Goal: Task Accomplishment & Management: Complete application form

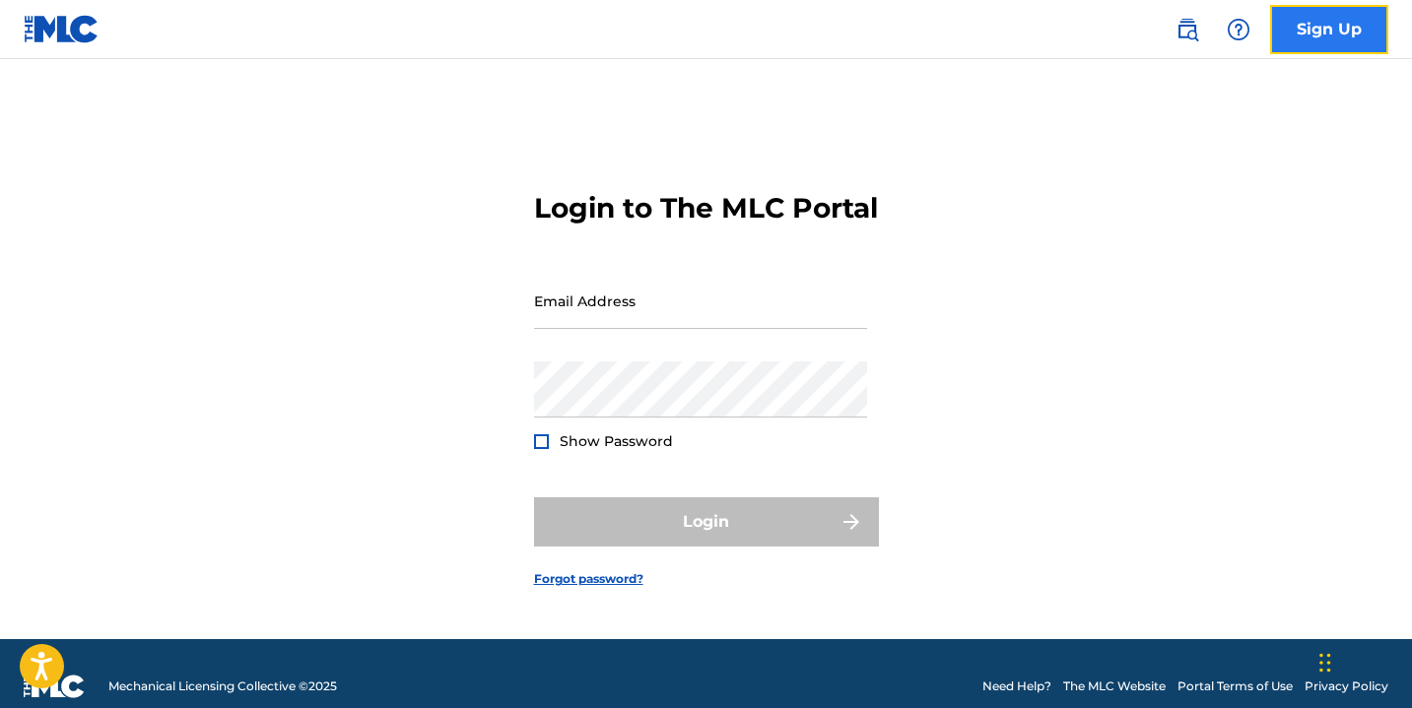
click at [1318, 33] on link "Sign Up" at bounding box center [1329, 29] width 118 height 49
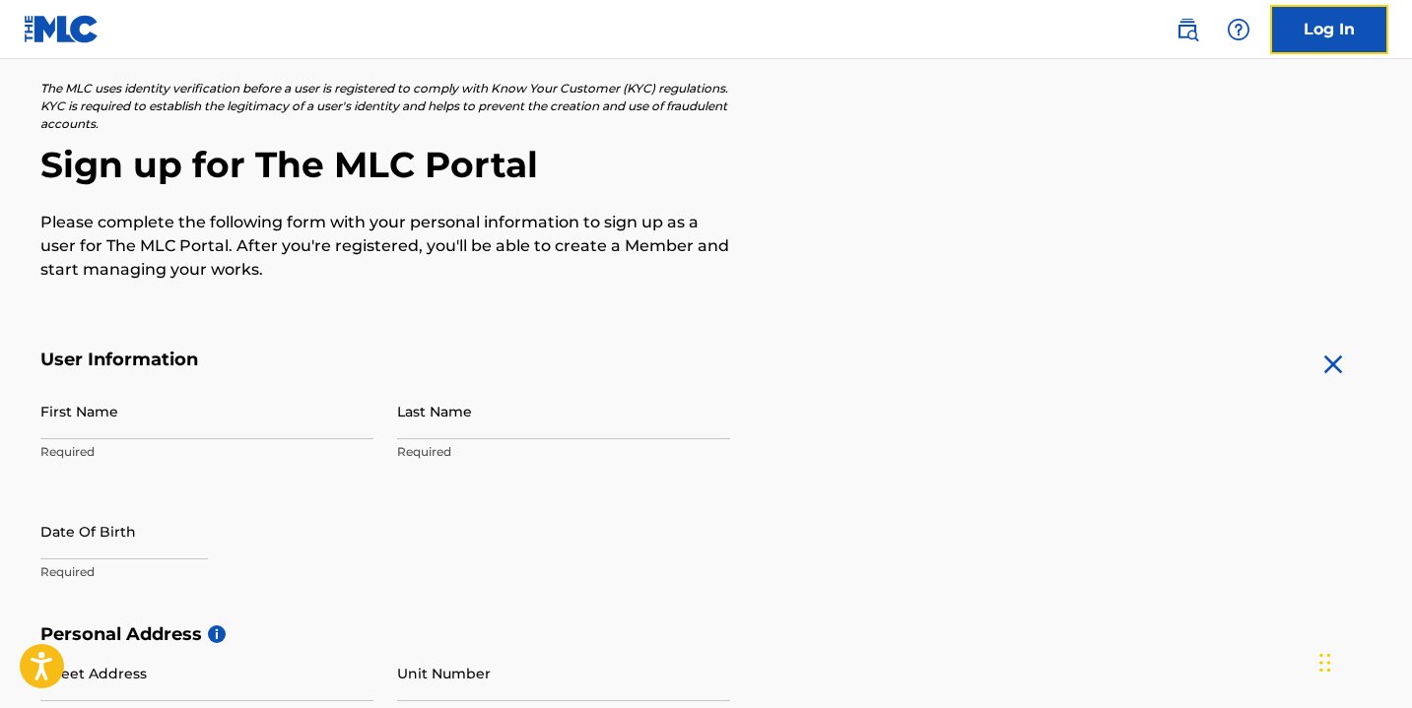
scroll to position [184, 0]
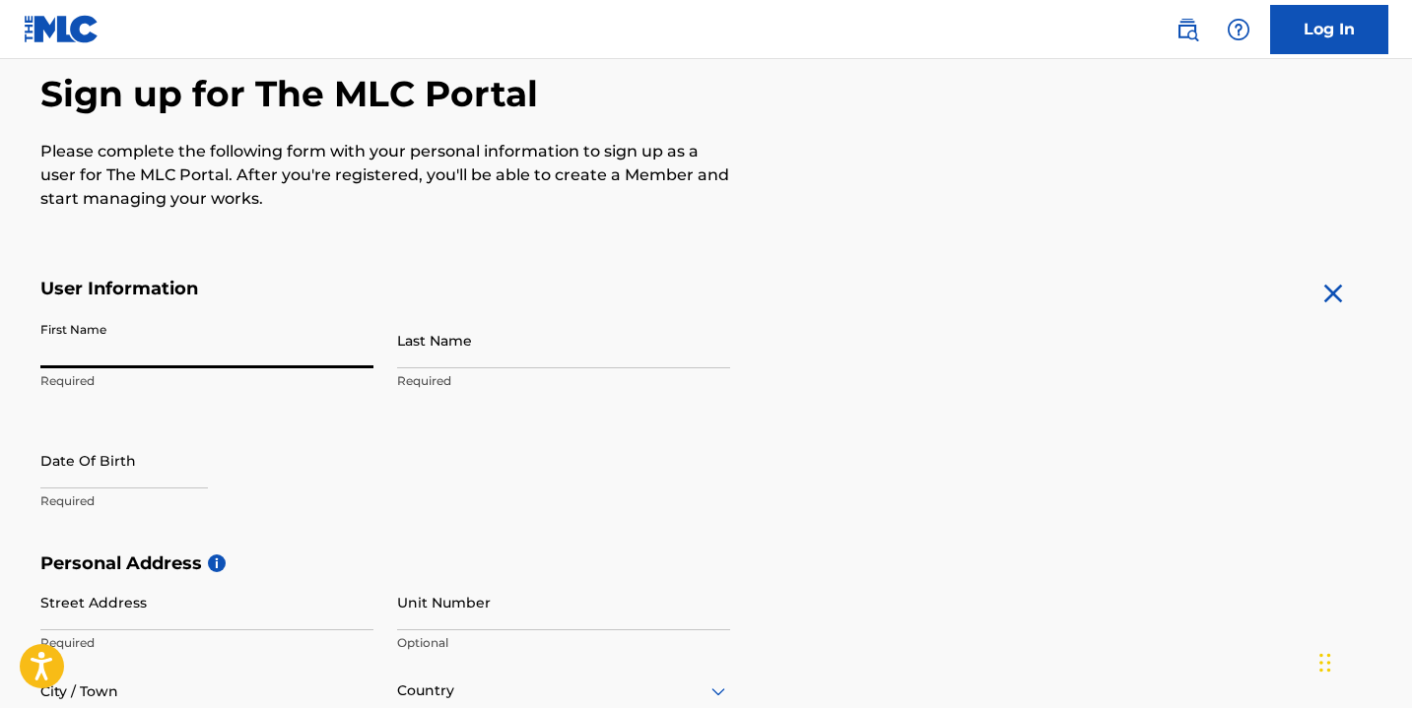
click at [123, 350] on input "First Name" at bounding box center [206, 340] width 333 height 56
type input "[PERSON_NAME]"
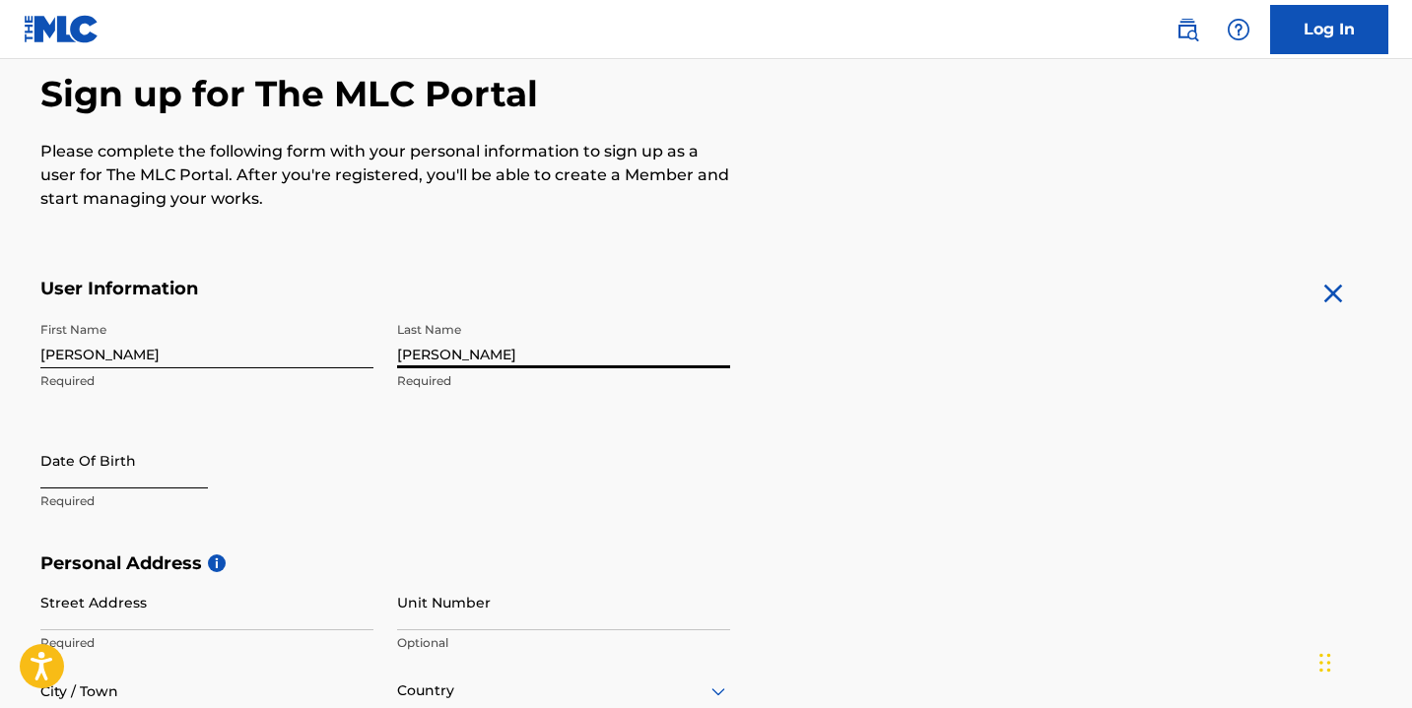
type input "[PERSON_NAME]"
click at [72, 483] on input "text" at bounding box center [124, 461] width 168 height 56
select select "8"
select select "2025"
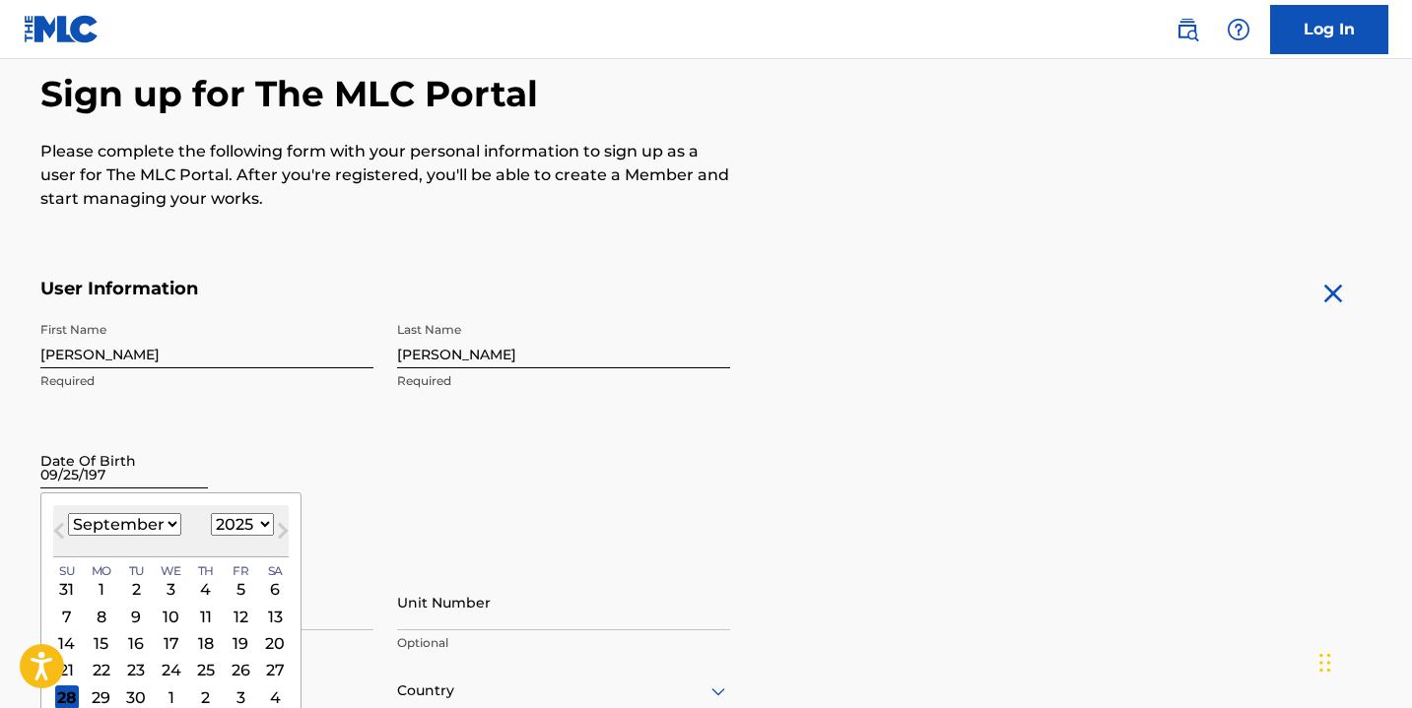
type input "[DATE]"
click at [338, 445] on div "Date Of Birth Previous Month Next Month [DATE] January February March April May…" at bounding box center [206, 477] width 333 height 89
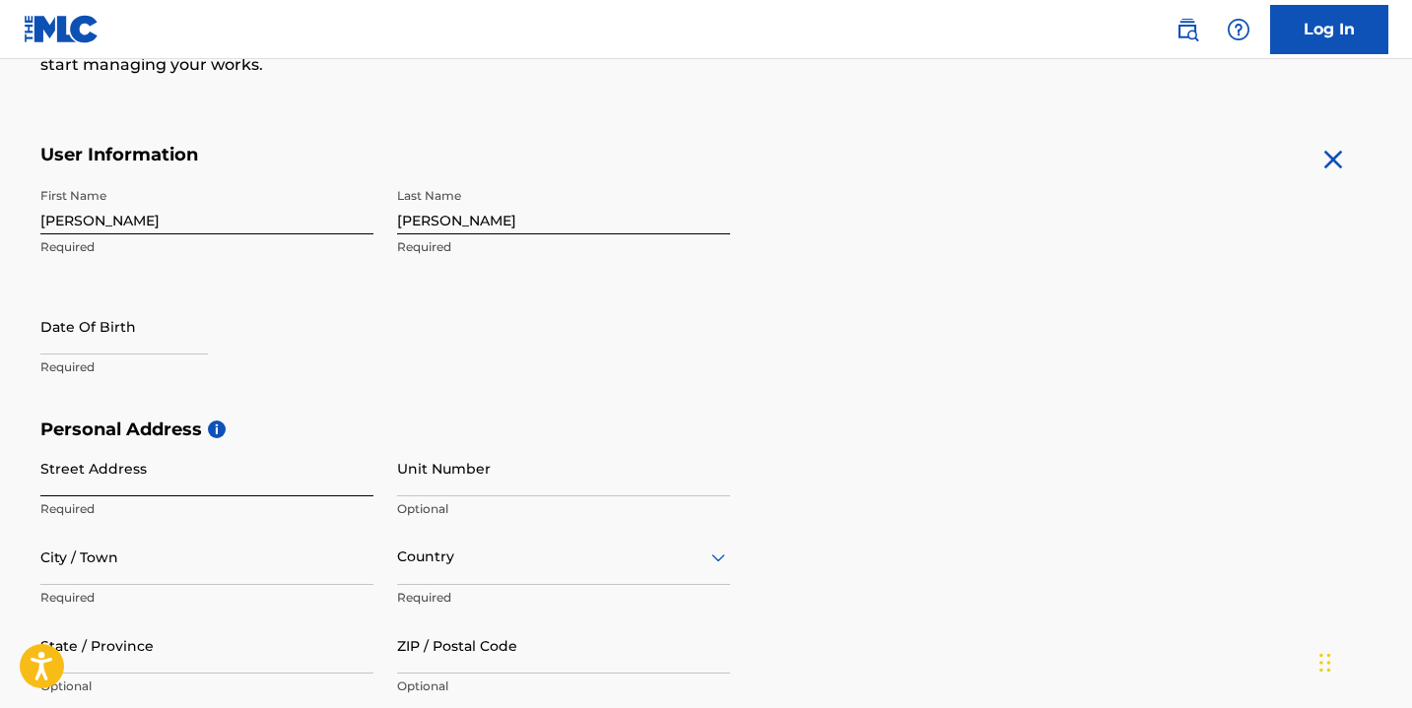
scroll to position [320, 0]
click at [186, 474] on input "Street Address" at bounding box center [206, 466] width 333 height 56
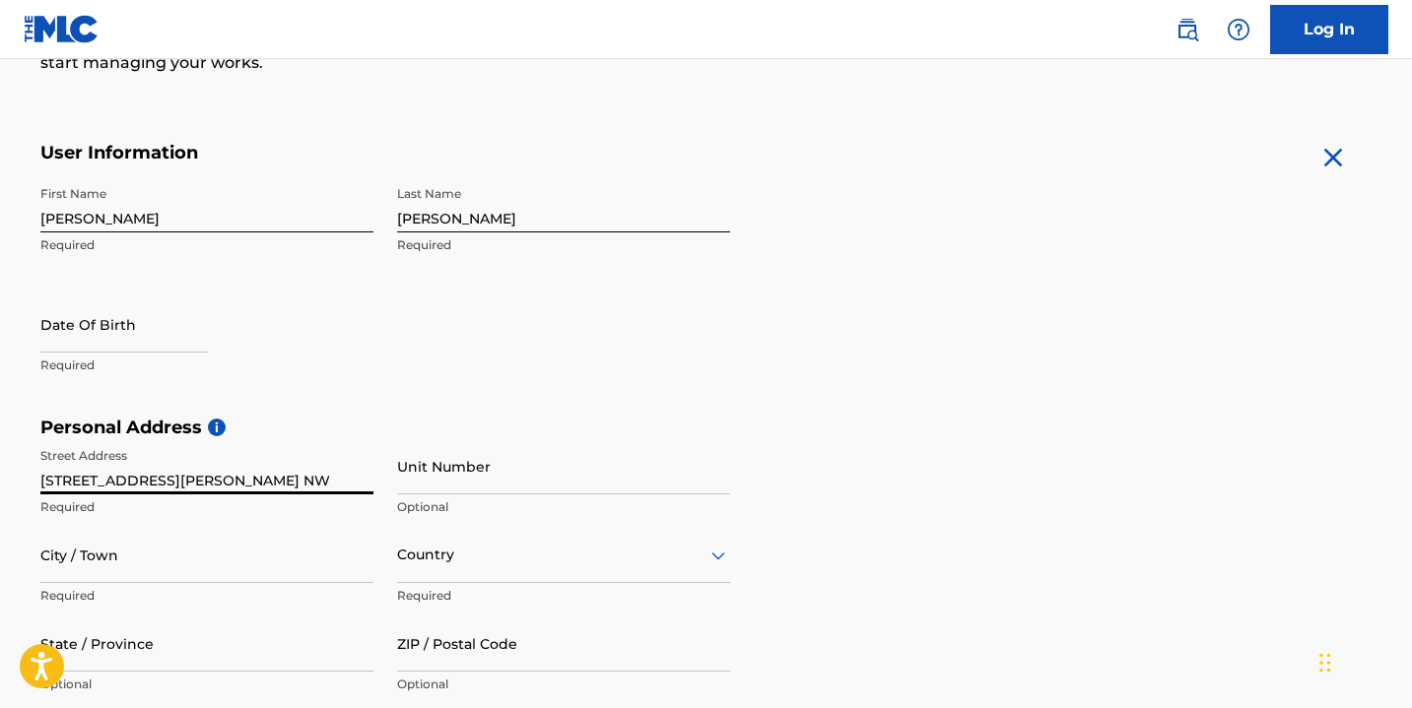
type input "[STREET_ADDRESS][PERSON_NAME] NW"
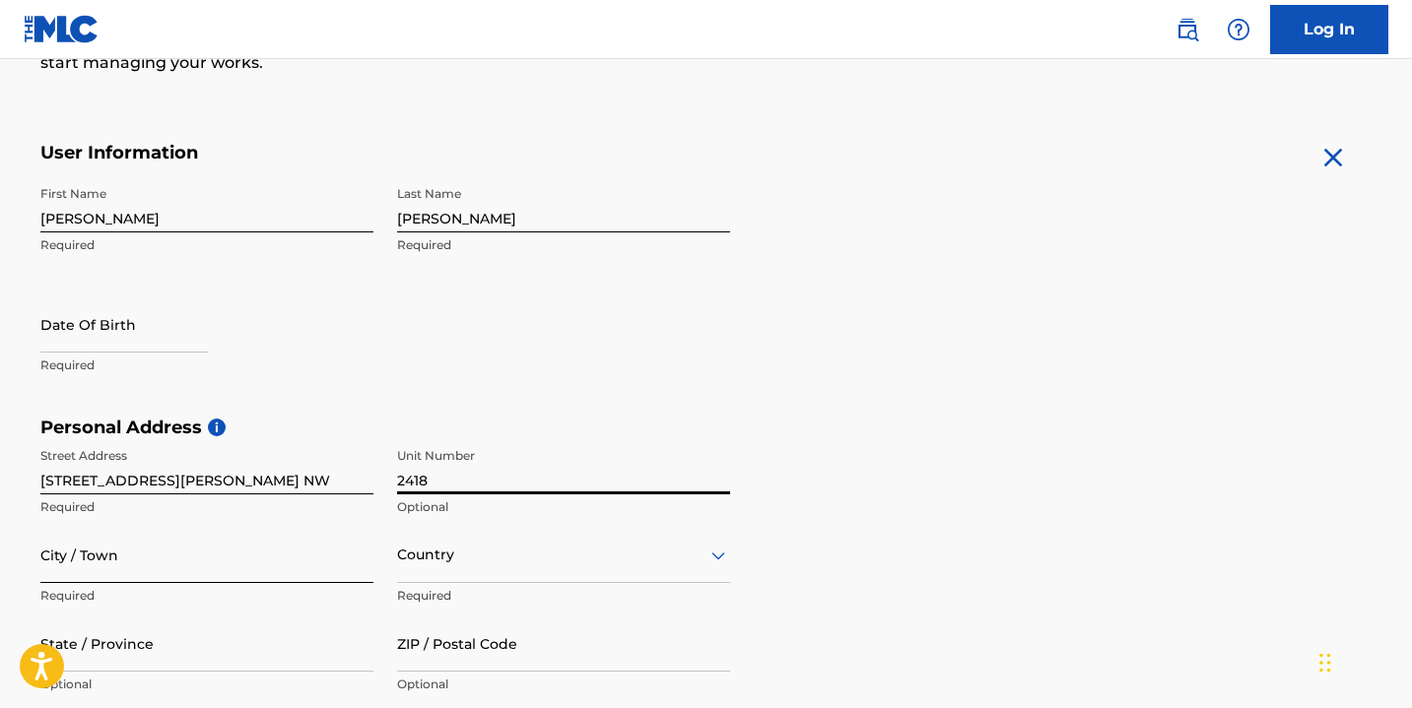
type input "2418"
click at [129, 571] on input "City / Town" at bounding box center [206, 555] width 333 height 56
type input "[GEOGRAPHIC_DATA]"
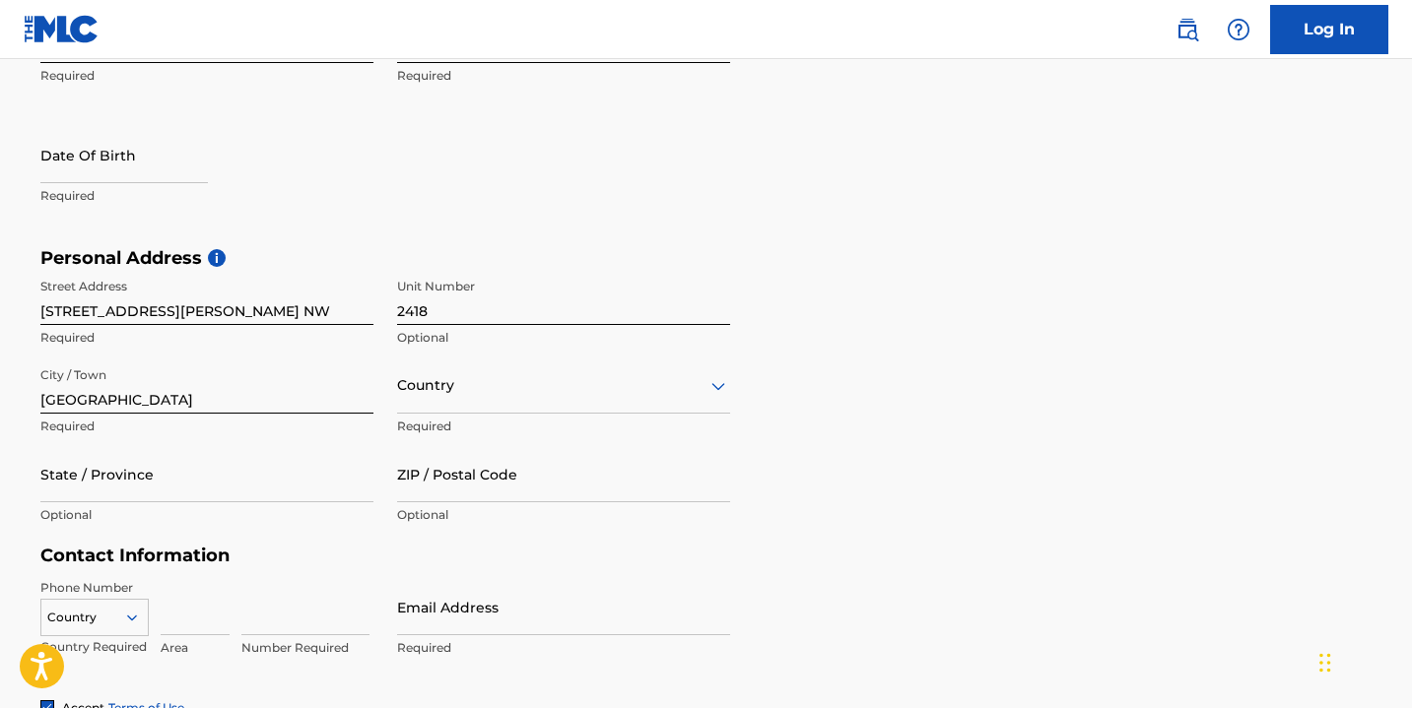
scroll to position [491, 0]
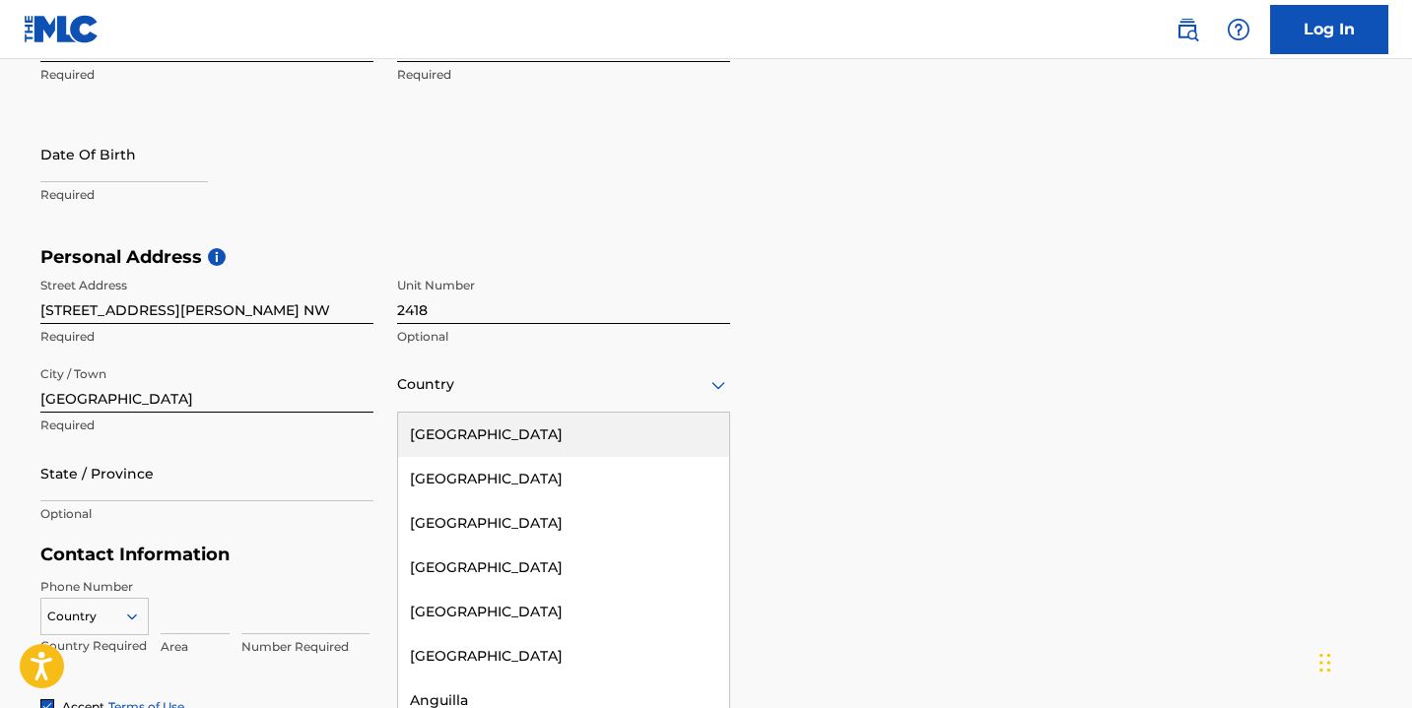
click at [418, 406] on div "Country" at bounding box center [563, 385] width 333 height 56
click at [443, 433] on div "[GEOGRAPHIC_DATA]" at bounding box center [563, 434] width 331 height 44
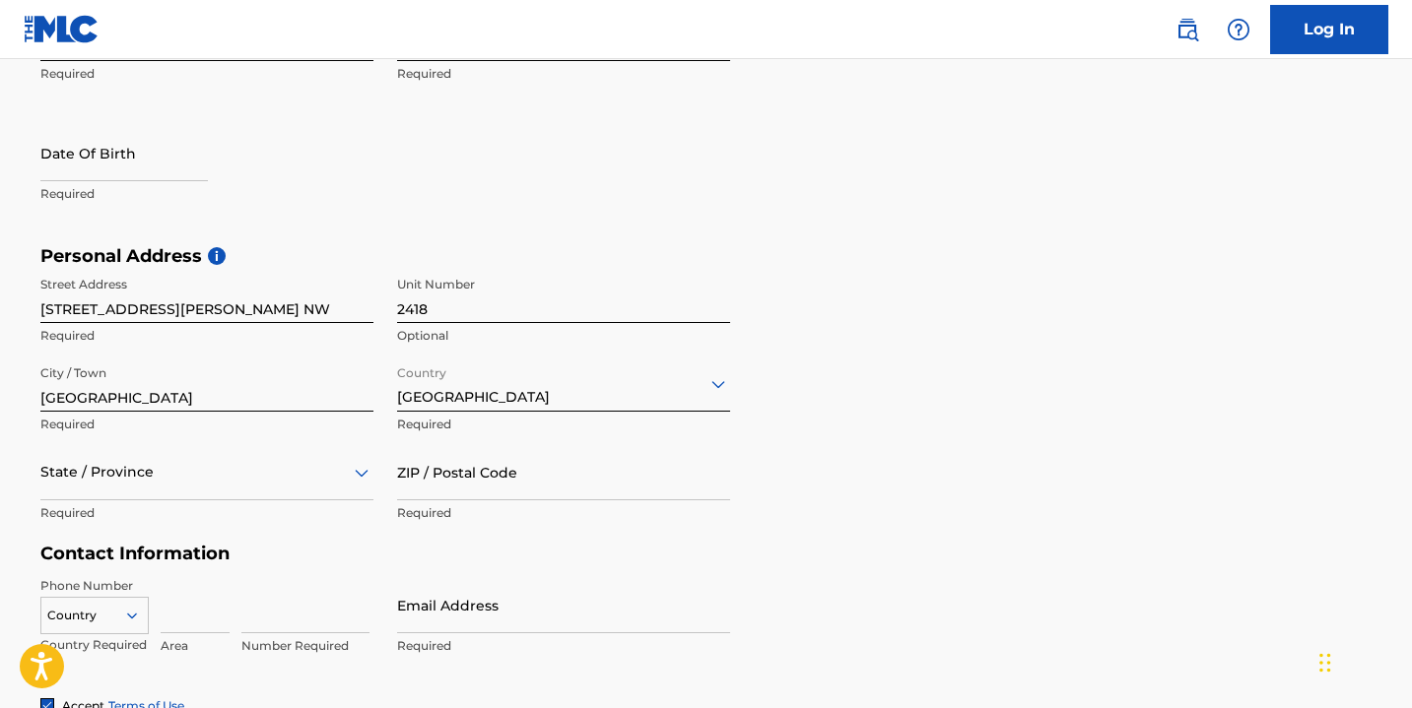
scroll to position [580, 0]
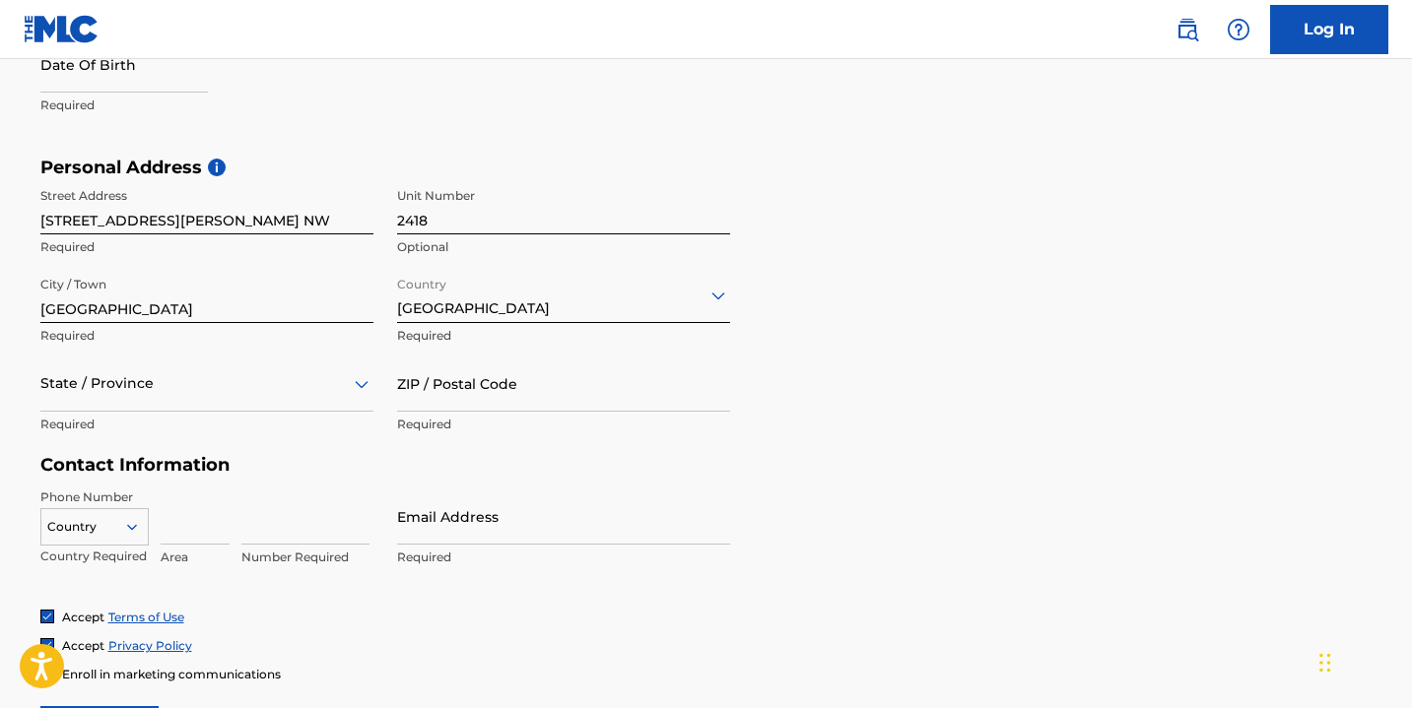
click at [197, 412] on div "State / Province" at bounding box center [206, 384] width 333 height 56
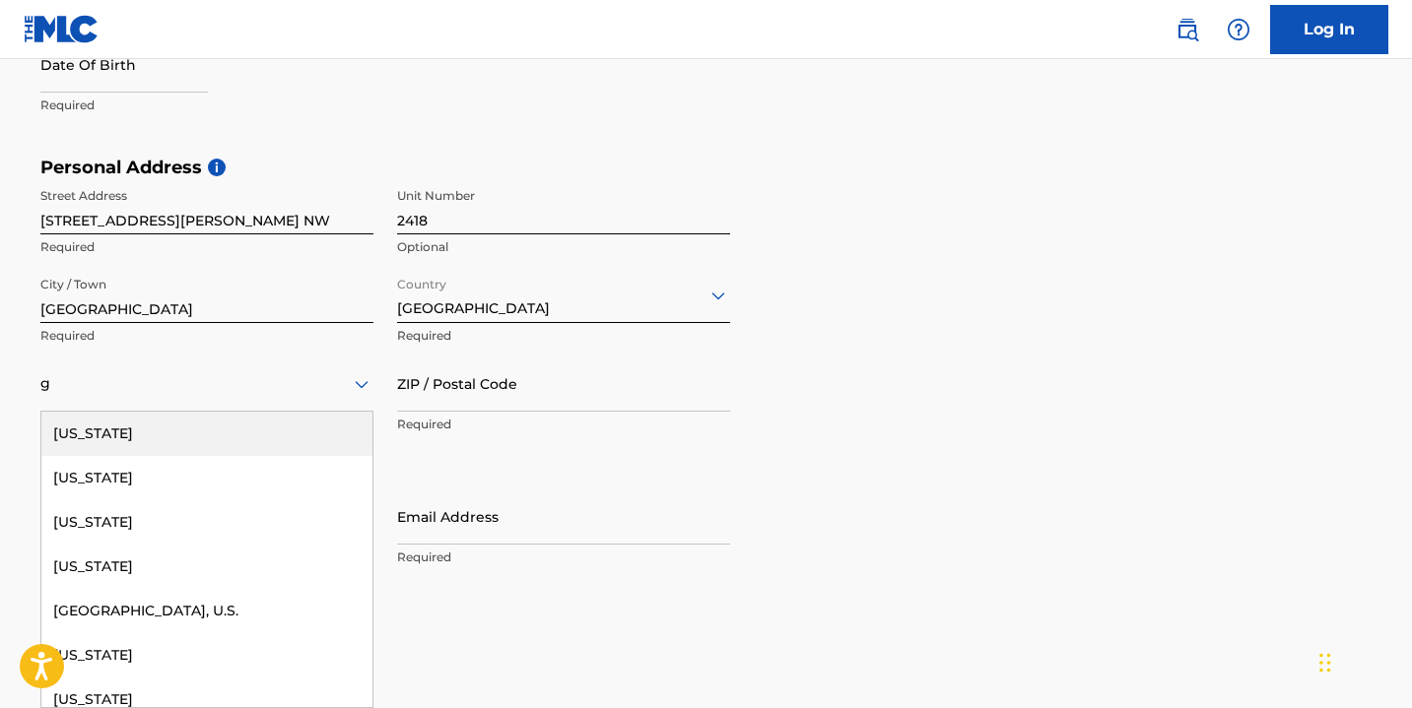
type input "GA"
type input "[GEOGRAPHIC_DATA]"
type input "30318"
type input "404"
type input "3978309"
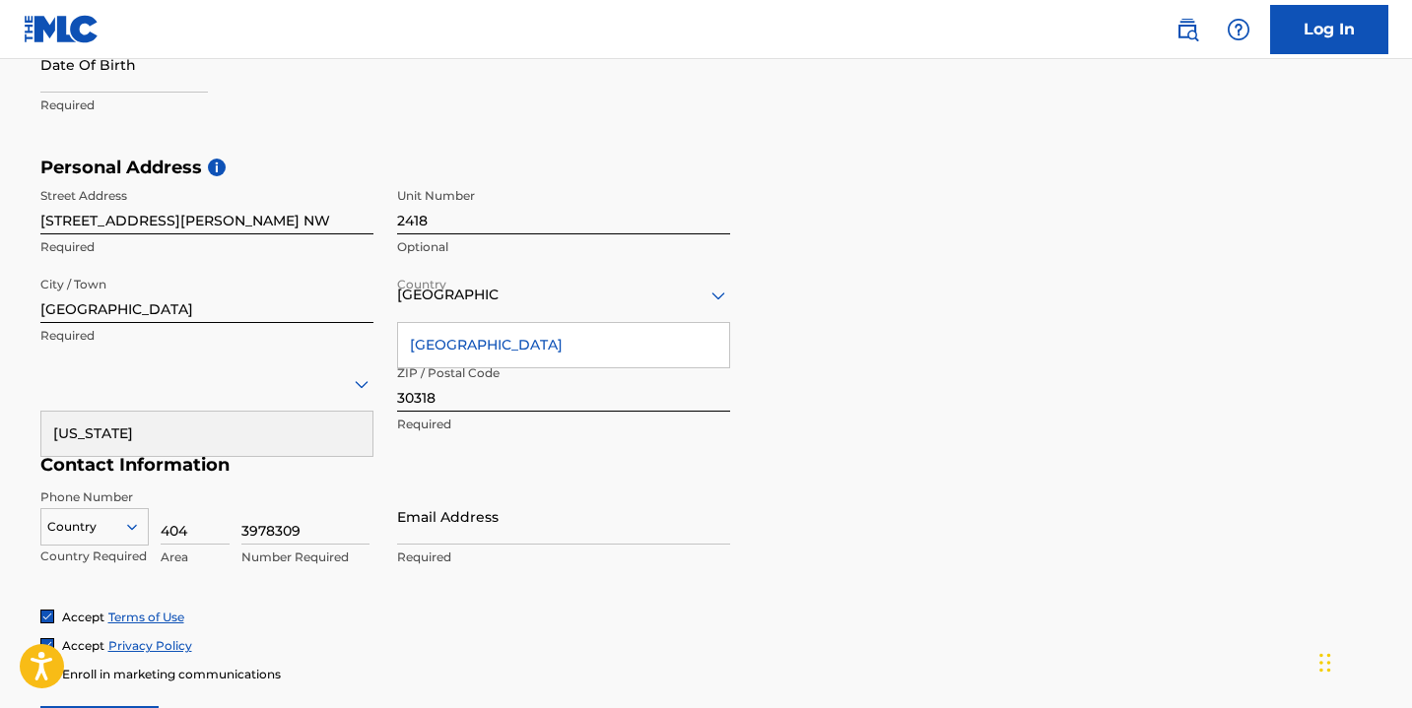
click at [617, 458] on h5 "Contact Information" at bounding box center [385, 465] width 690 height 23
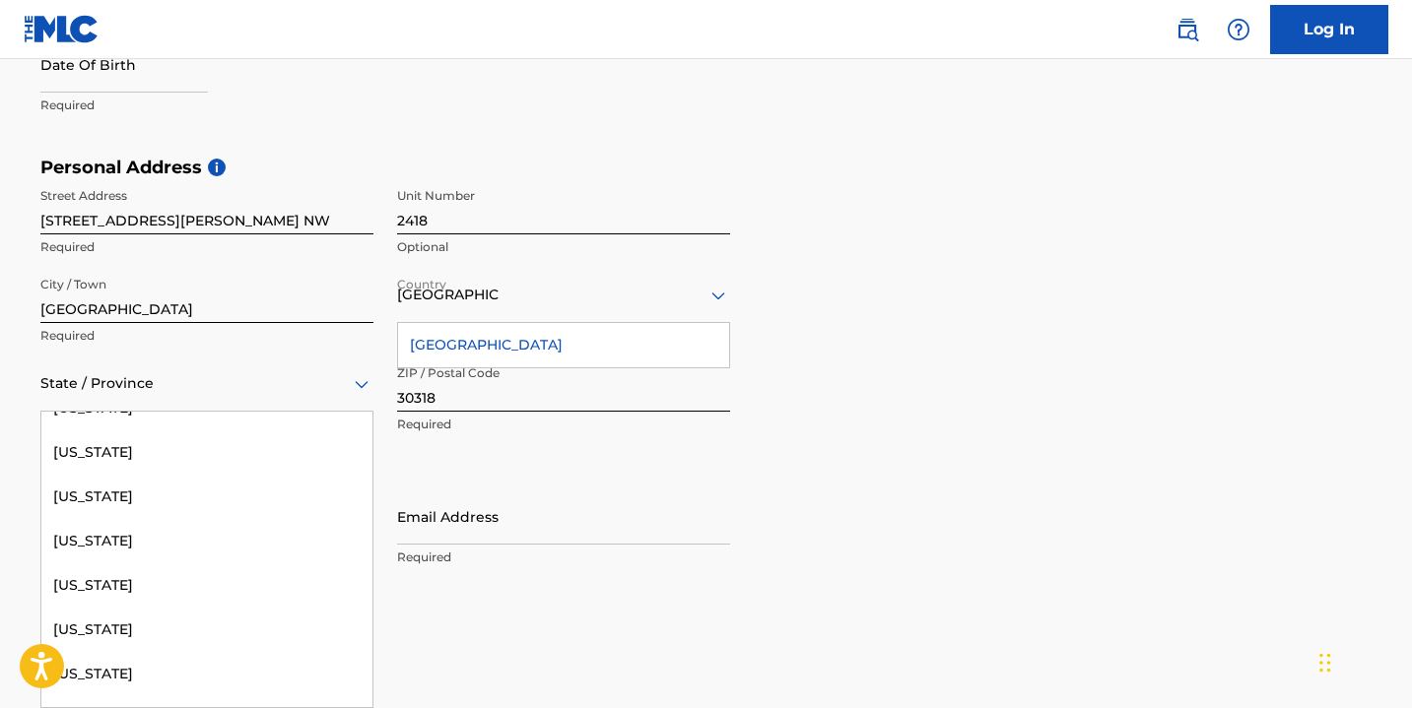
scroll to position [337, 0]
click at [115, 581] on div "[US_STATE]" at bounding box center [206, 585] width 331 height 44
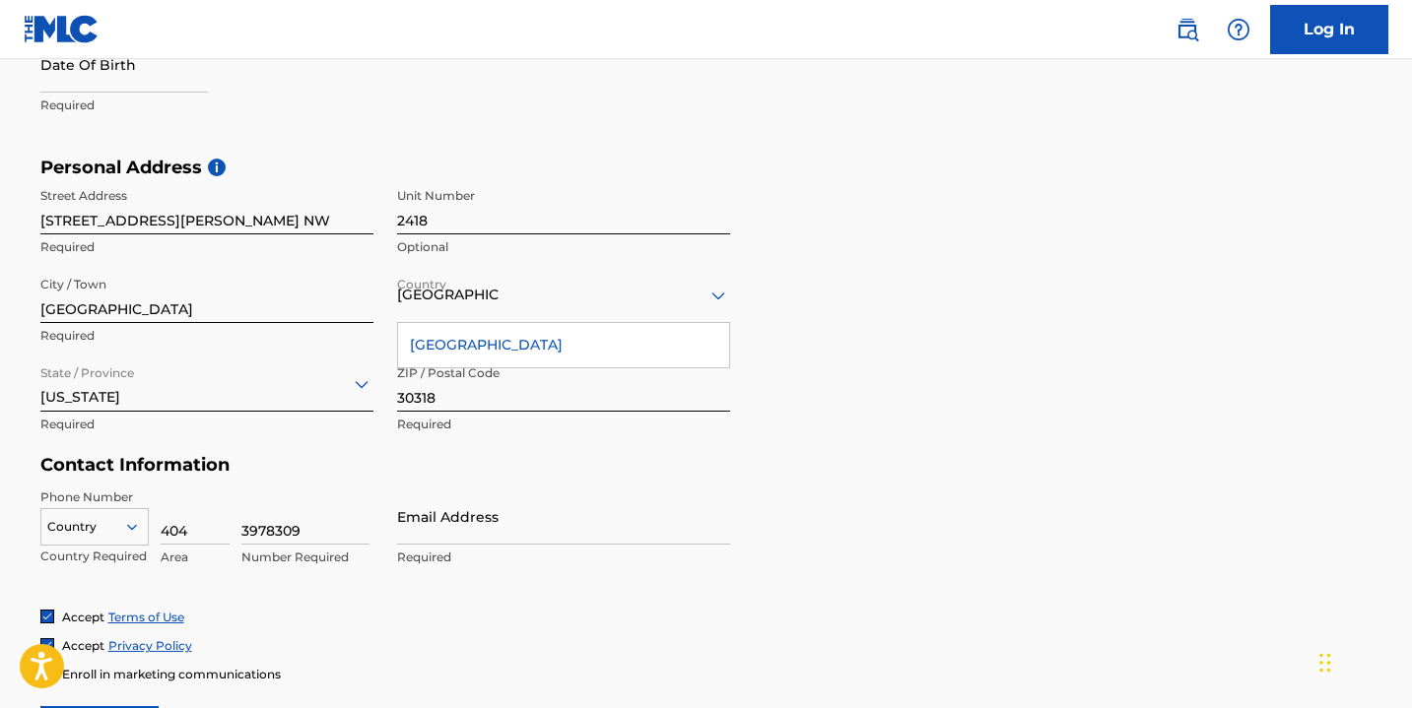
click at [505, 435] on div "ZIP / Postal Code 30318 Required" at bounding box center [563, 400] width 333 height 89
click at [560, 489] on input "Email Address" at bounding box center [563, 517] width 333 height 56
click at [895, 379] on div "Personal Address i Street Address [STREET_ADDRESS][PERSON_NAME] NW Required Uni…" at bounding box center [706, 306] width 1332 height 299
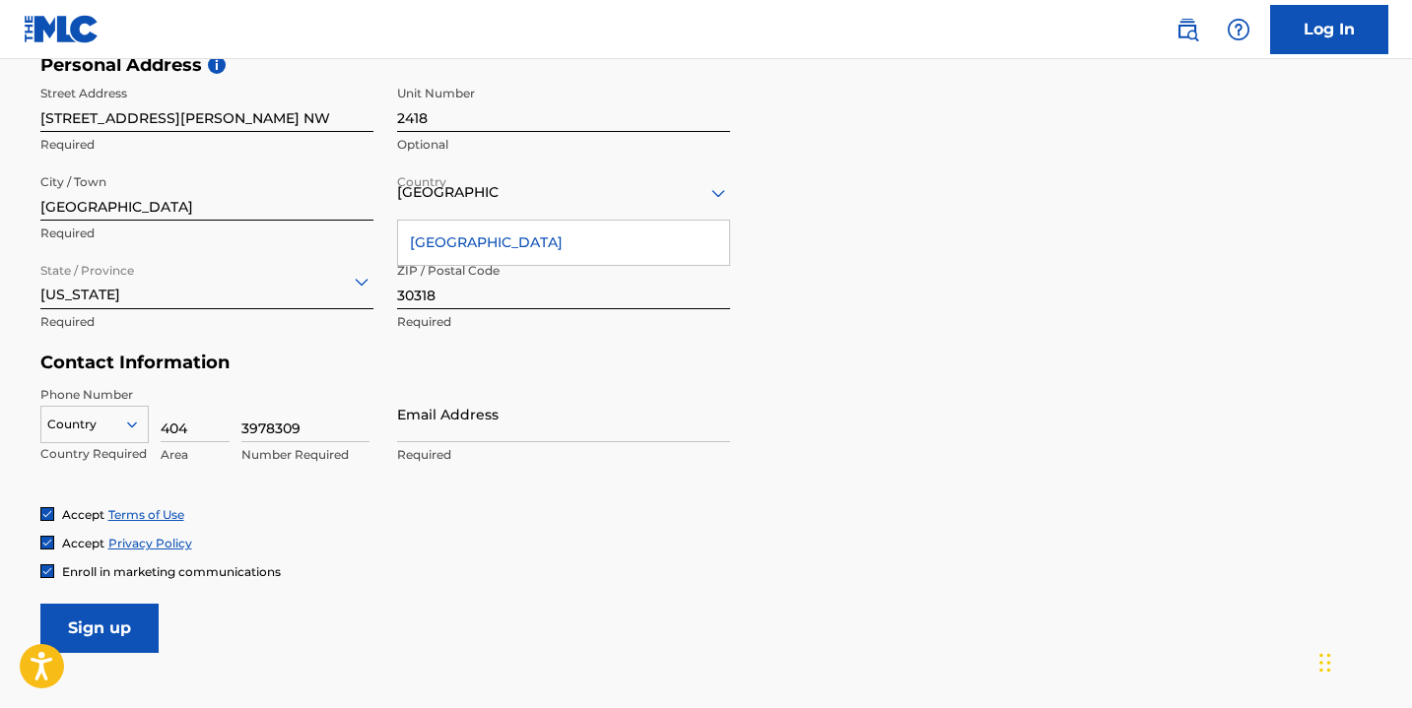
scroll to position [685, 0]
click at [125, 430] on div "Country" at bounding box center [94, 419] width 108 height 30
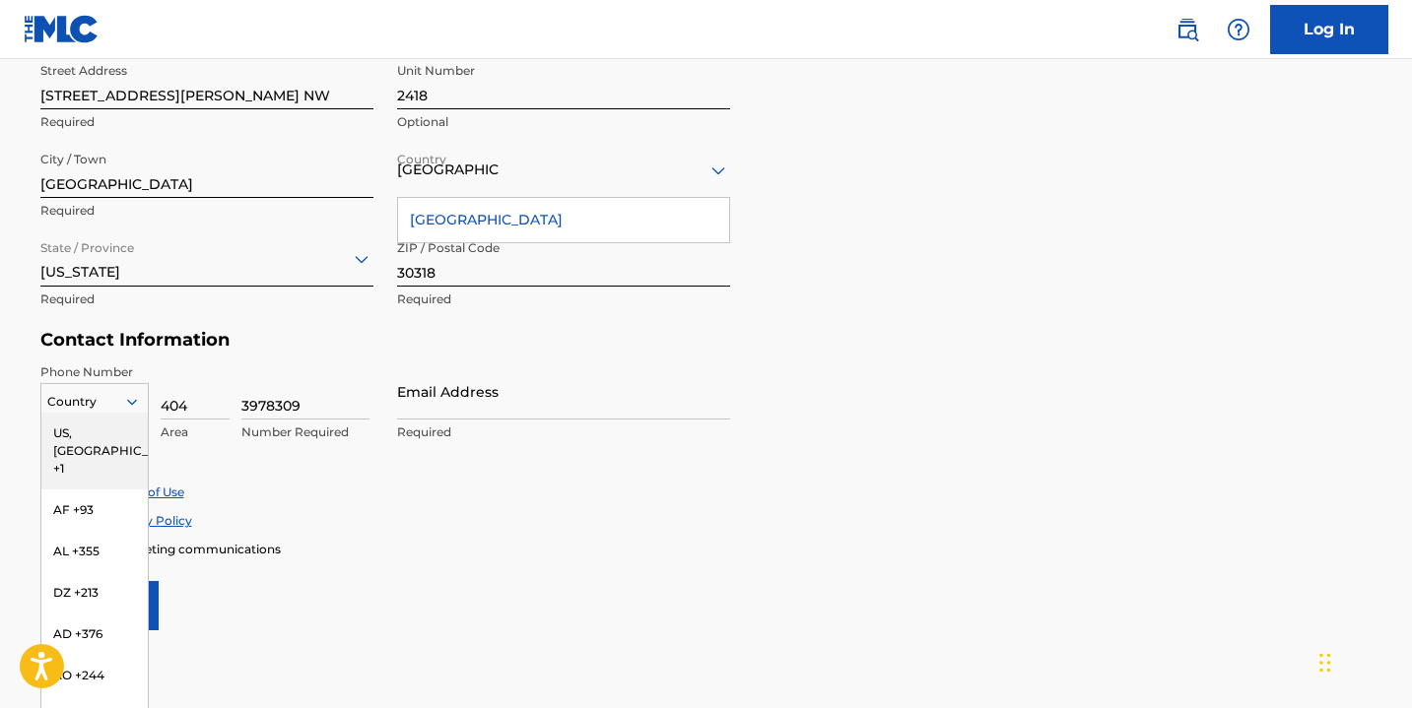
click at [118, 431] on div "US, [GEOGRAPHIC_DATA] +1" at bounding box center [94, 451] width 106 height 77
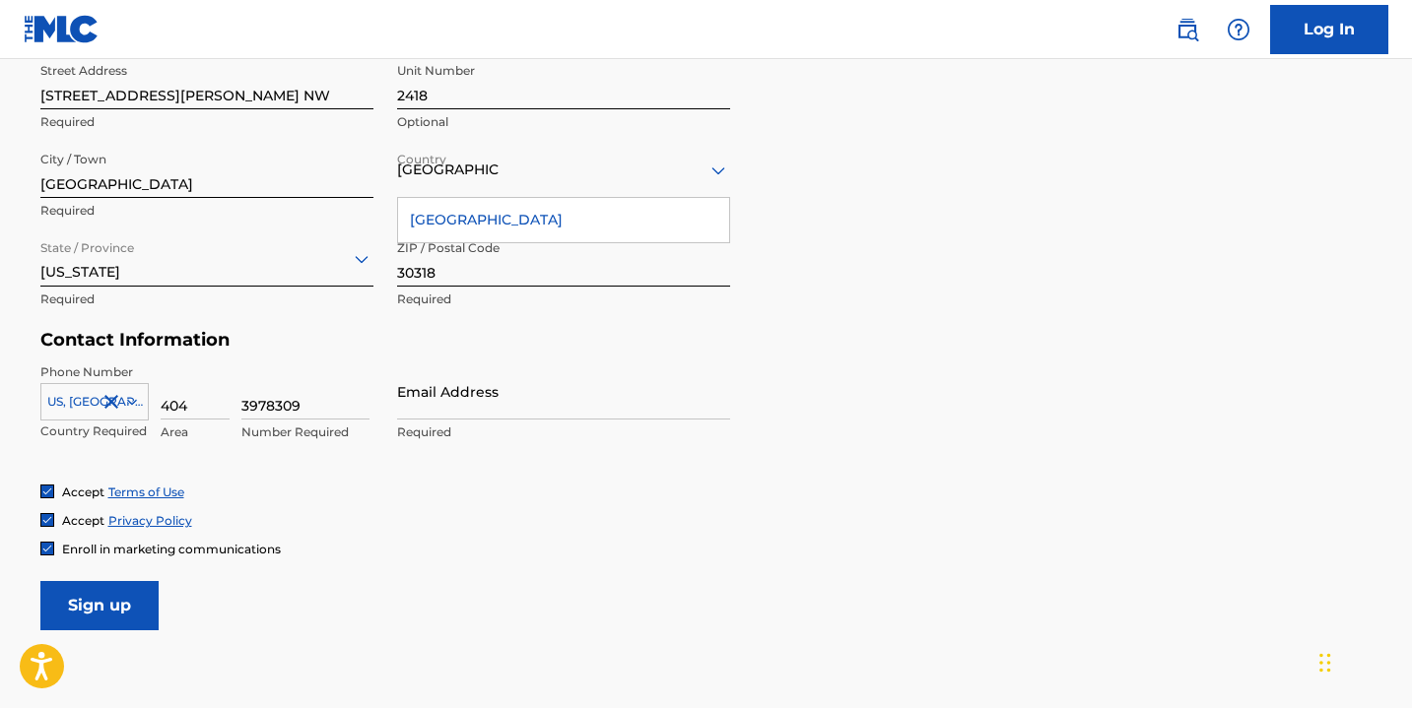
click at [549, 569] on form "User Information First Name [PERSON_NAME] Required Last Name [PERSON_NAME] Requ…" at bounding box center [706, 194] width 1332 height 874
click at [481, 410] on input "Email Address" at bounding box center [563, 392] width 333 height 56
type input "[EMAIL_ADDRESS][DOMAIN_NAME]"
drag, startPoint x: 548, startPoint y: 400, endPoint x: 371, endPoint y: 398, distance: 176.4
click at [371, 398] on div "Phone Number [GEOGRAPHIC_DATA], [GEOGRAPHIC_DATA] +1 Country Required 404 Area …" at bounding box center [385, 424] width 690 height 120
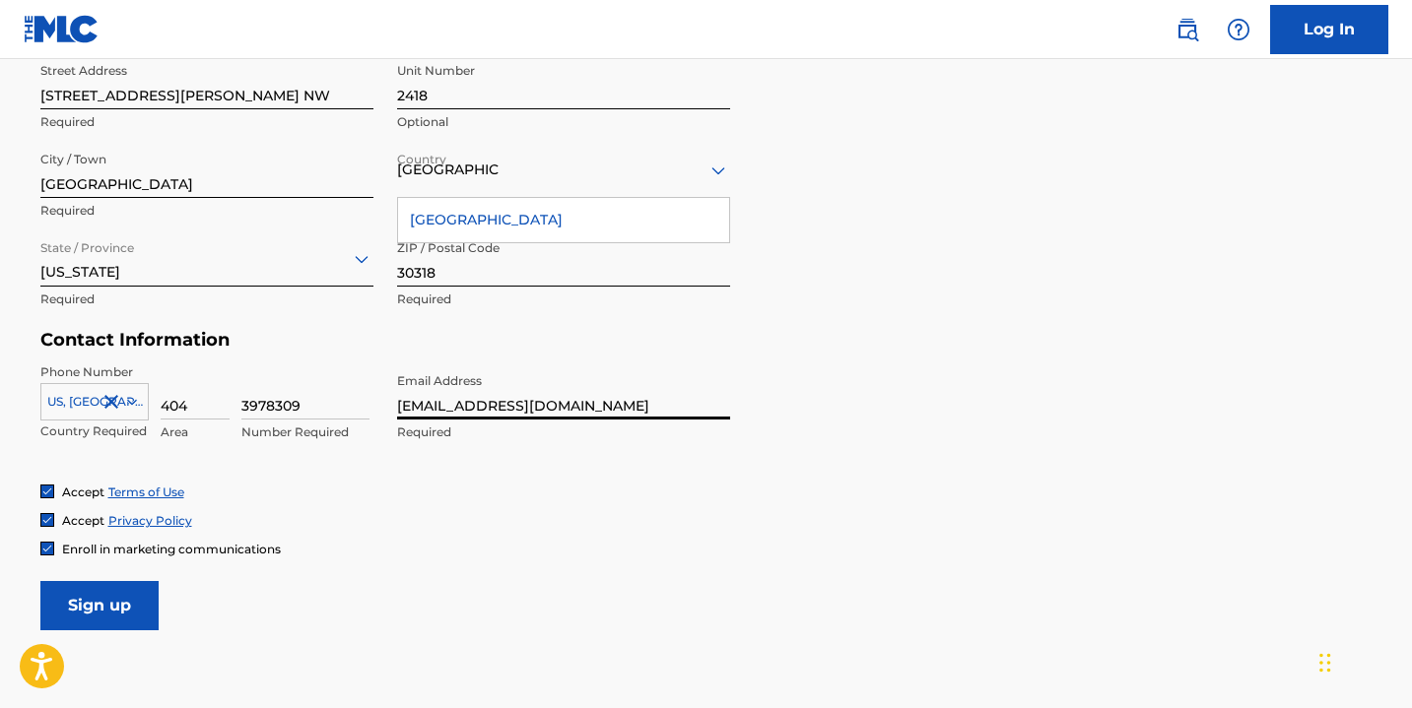
type input "[EMAIL_ADDRESS][DOMAIN_NAME]"
click at [410, 582] on form "User Information First Name [PERSON_NAME] Required Last Name [PERSON_NAME] Requ…" at bounding box center [706, 194] width 1332 height 874
click at [118, 602] on input "Sign up" at bounding box center [99, 605] width 118 height 49
click at [476, 212] on div "[GEOGRAPHIC_DATA]" at bounding box center [563, 220] width 331 height 44
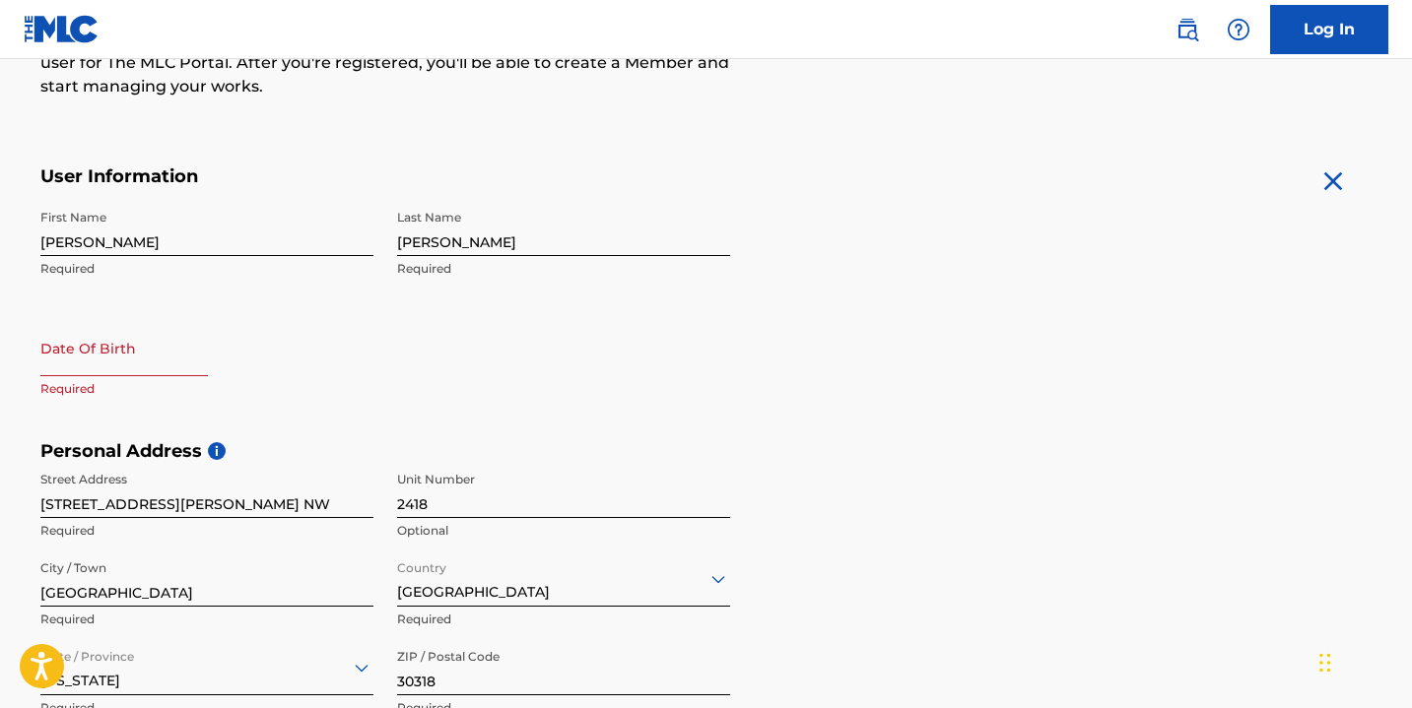
scroll to position [286, 0]
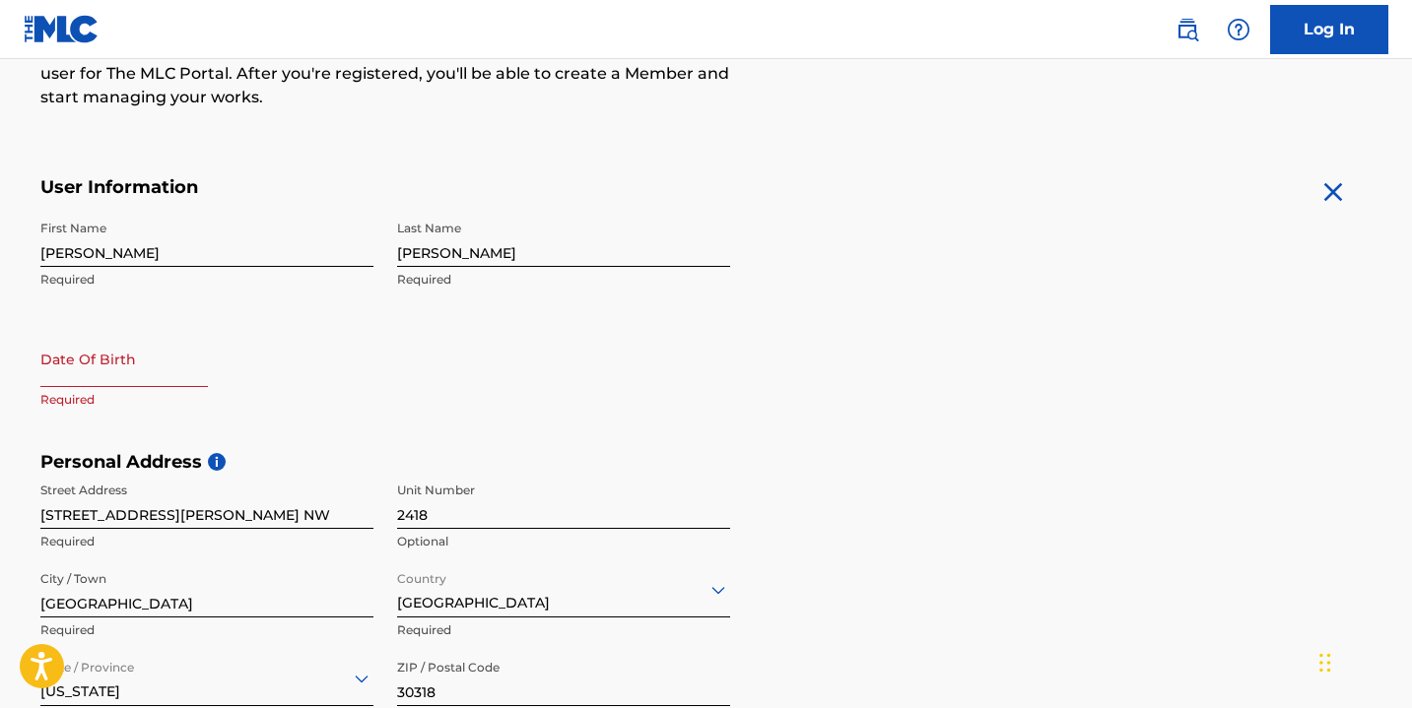
click at [80, 368] on input "text" at bounding box center [124, 359] width 168 height 56
select select "8"
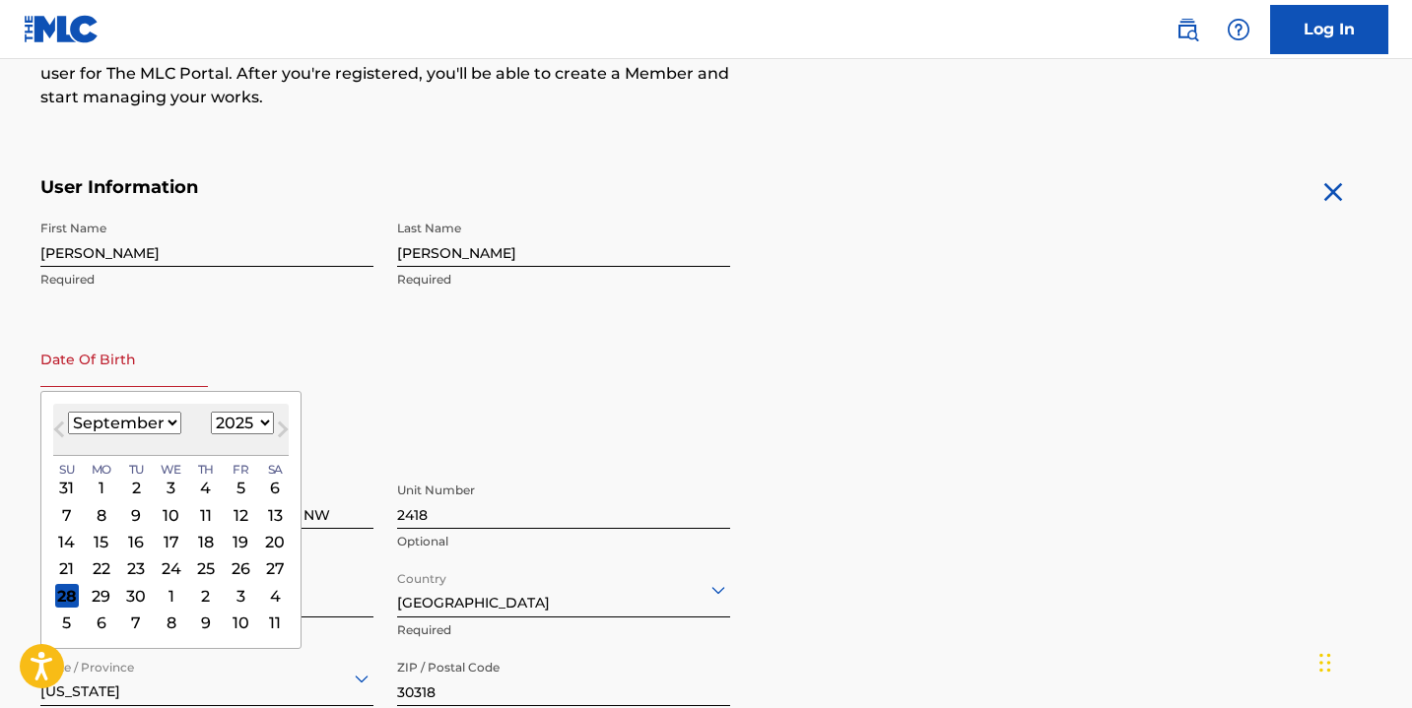
click at [242, 422] on select "1899 1900 1901 1902 1903 1904 1905 1906 1907 1908 1909 1910 1911 1912 1913 1914…" at bounding box center [242, 423] width 63 height 23
select select "1979"
click at [211, 412] on select "1899 1900 1901 1902 1903 1904 1905 1906 1907 1908 1909 1910 1911 1912 1913 1914…" at bounding box center [242, 423] width 63 height 23
click at [141, 593] on div "25" at bounding box center [136, 596] width 24 height 24
type input "[DATE]"
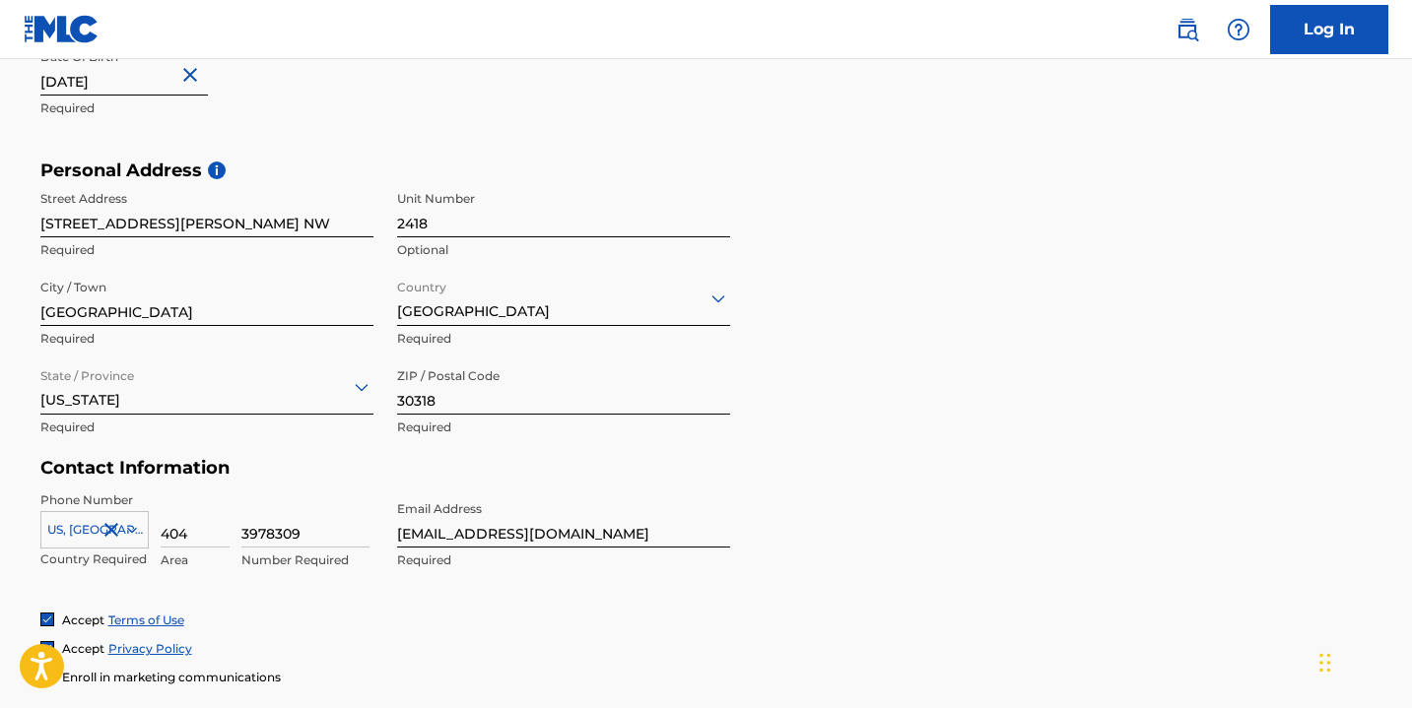
scroll to position [832, 0]
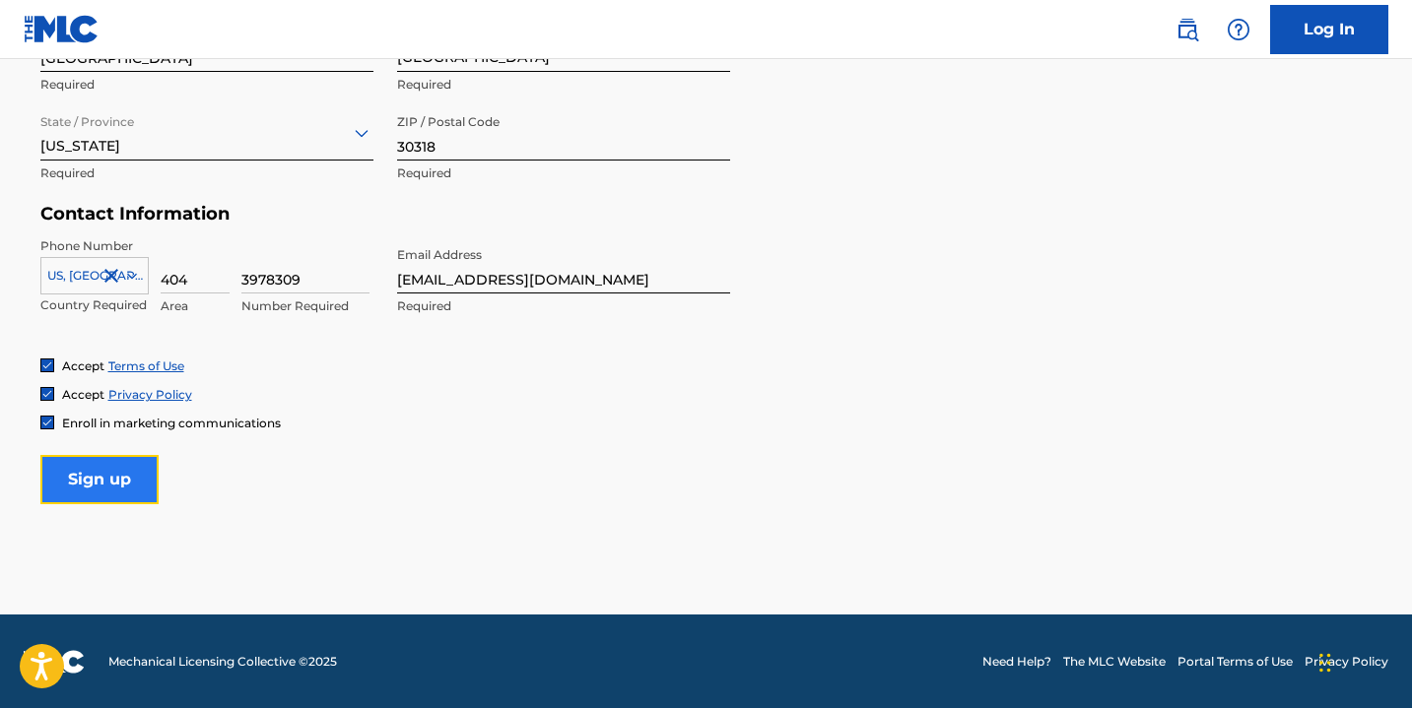
click at [109, 484] on input "Sign up" at bounding box center [99, 479] width 118 height 49
